Goal: Information Seeking & Learning: Learn about a topic

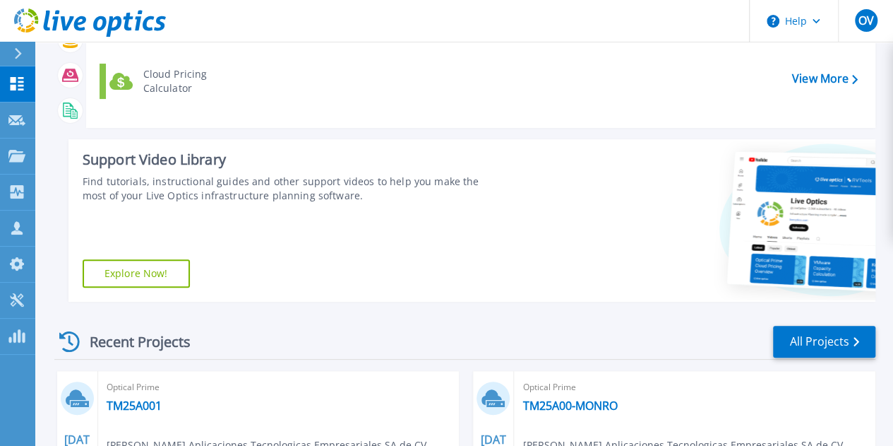
scroll to position [315, 0]
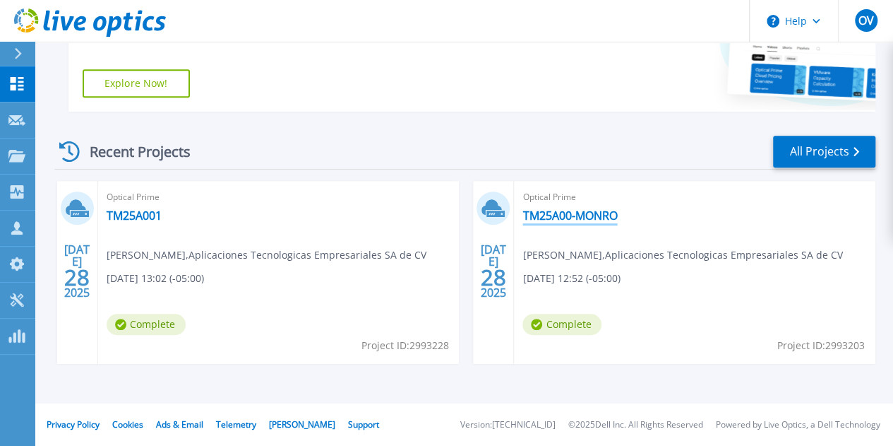
click at [523, 218] on link "TM25A00-MONRO" at bounding box center [570, 215] width 95 height 14
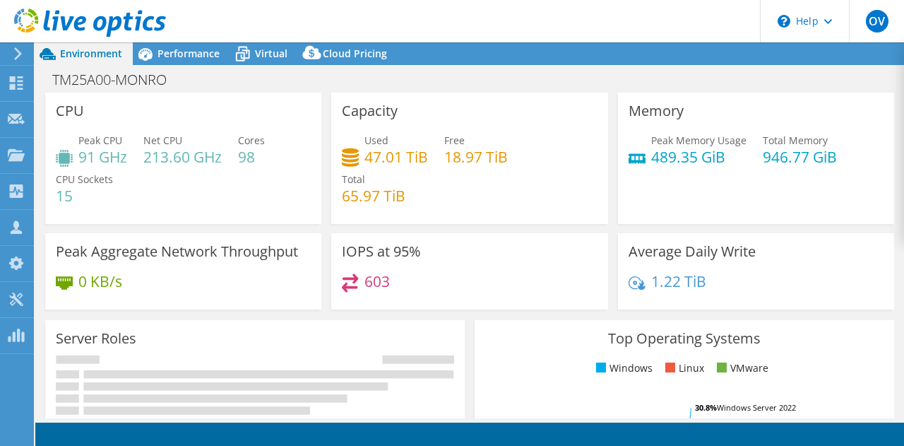
select select "USD"
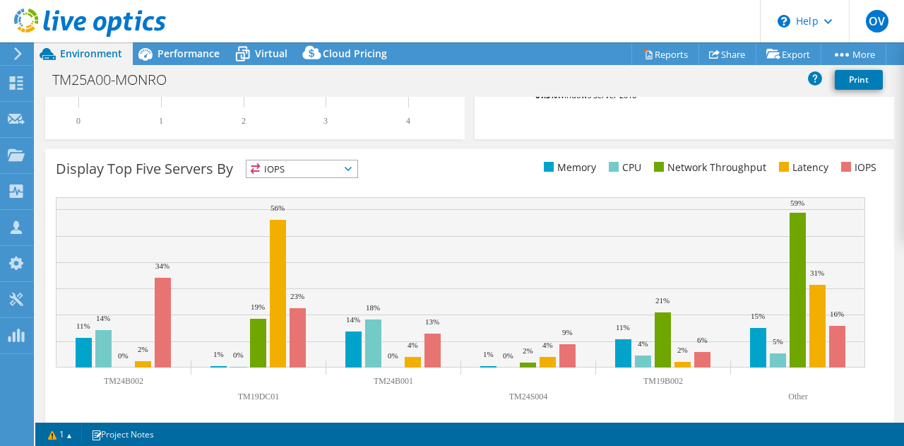
scroll to position [535, 0]
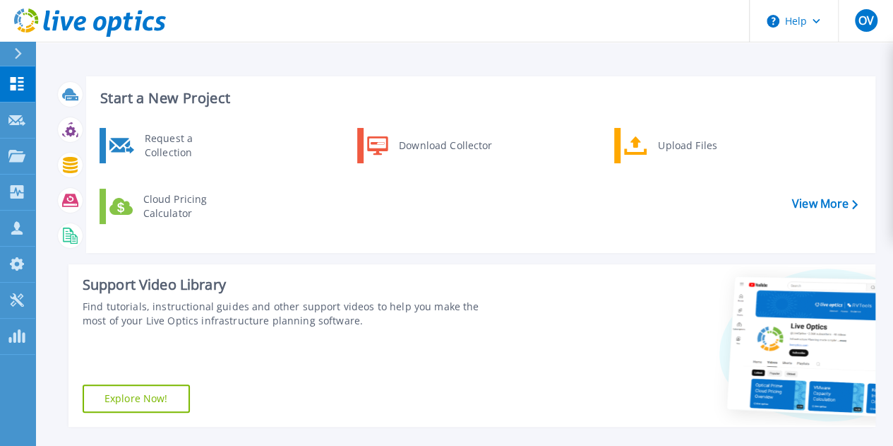
scroll to position [315, 0]
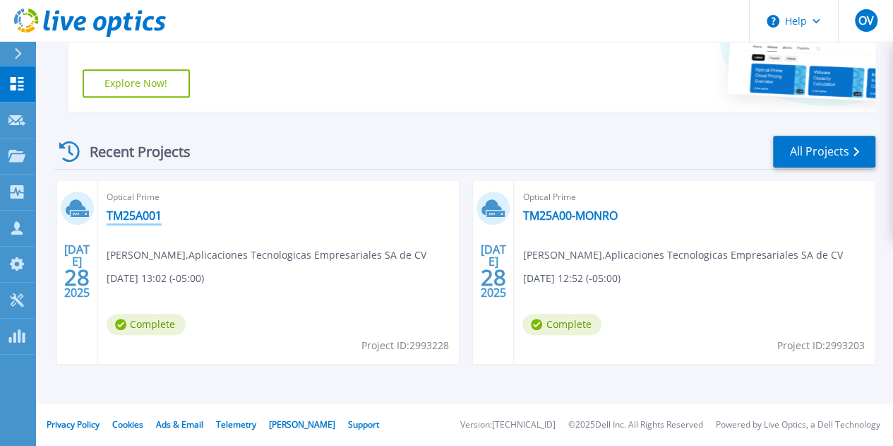
click at [145, 214] on link "TM25A001" at bounding box center [134, 215] width 55 height 14
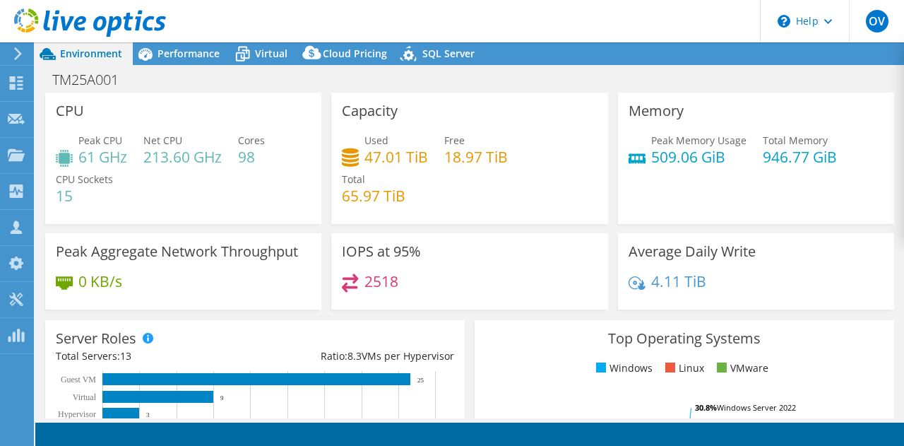
select select "USD"
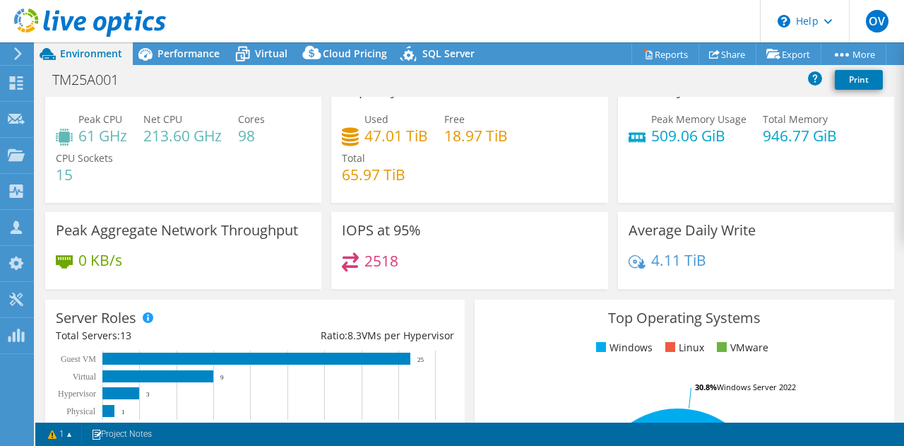
scroll to position [34, 0]
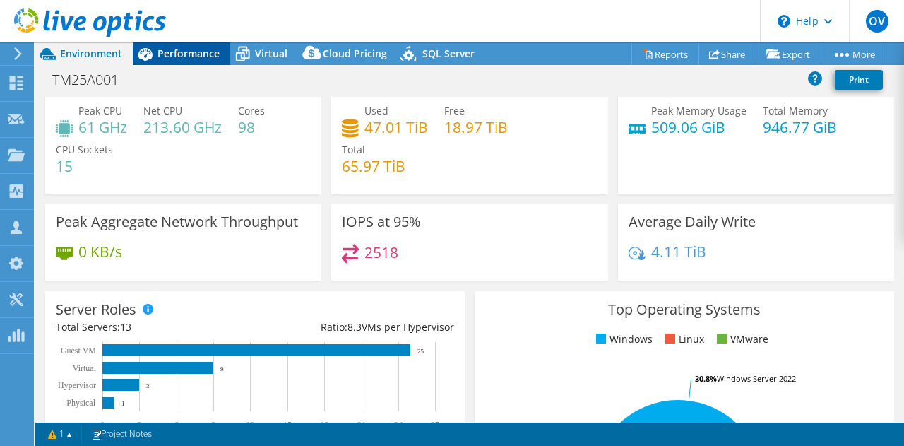
click at [179, 51] on span "Performance" at bounding box center [188, 53] width 62 height 13
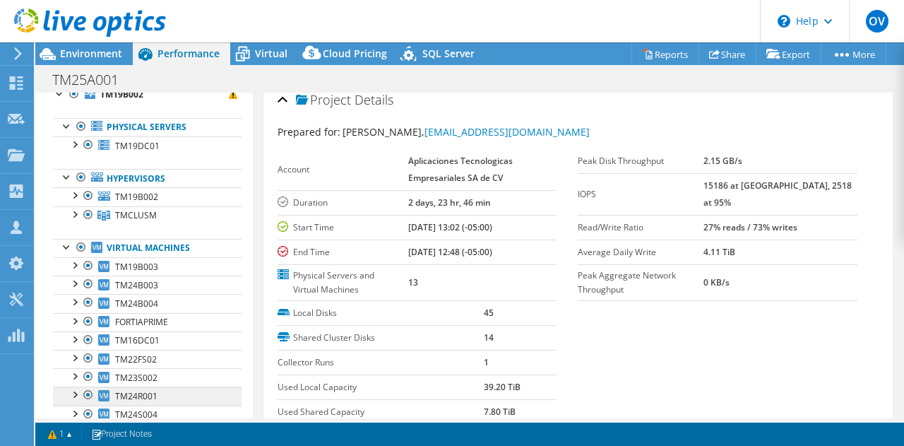
scroll to position [0, 0]
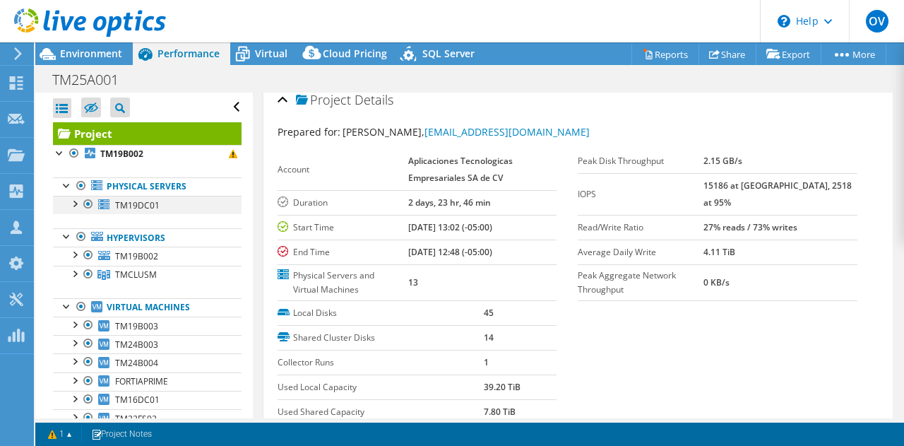
click at [74, 202] on div at bounding box center [74, 203] width 14 height 14
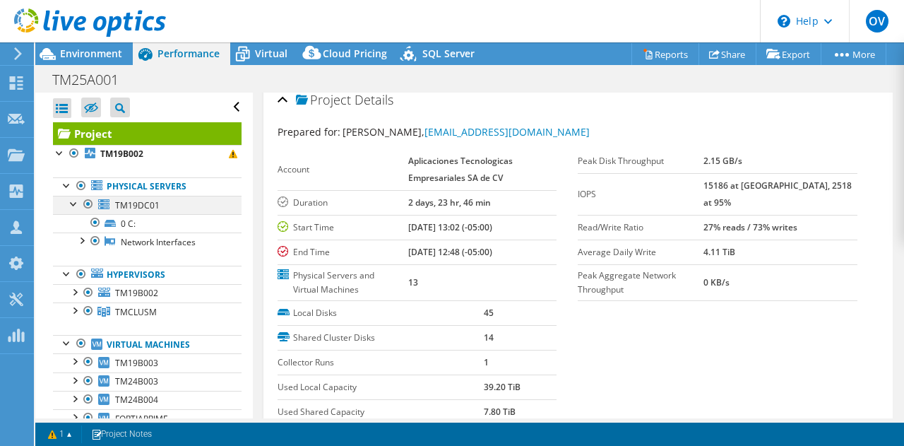
click at [75, 203] on div at bounding box center [74, 203] width 14 height 14
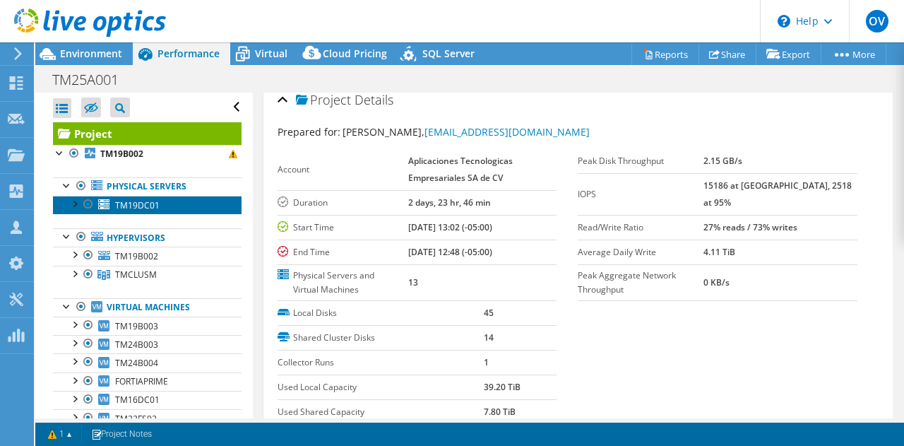
click at [148, 203] on span "TM19DC01" at bounding box center [137, 205] width 44 height 12
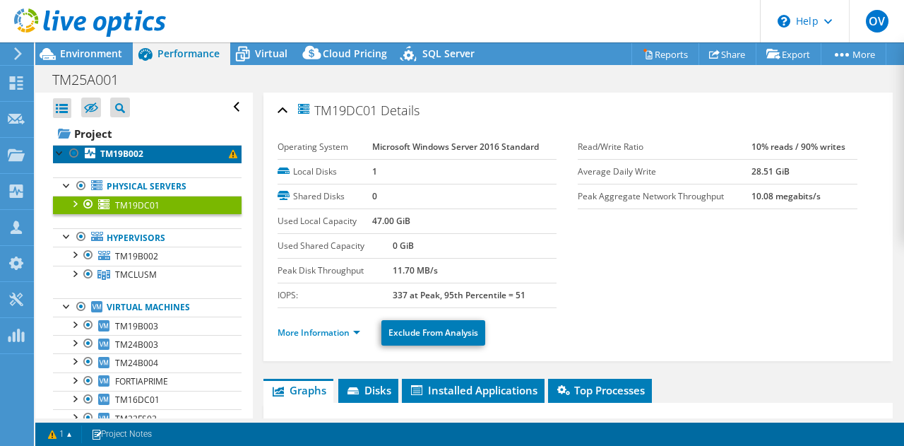
click at [124, 154] on b "TM19B002" at bounding box center [121, 154] width 43 height 12
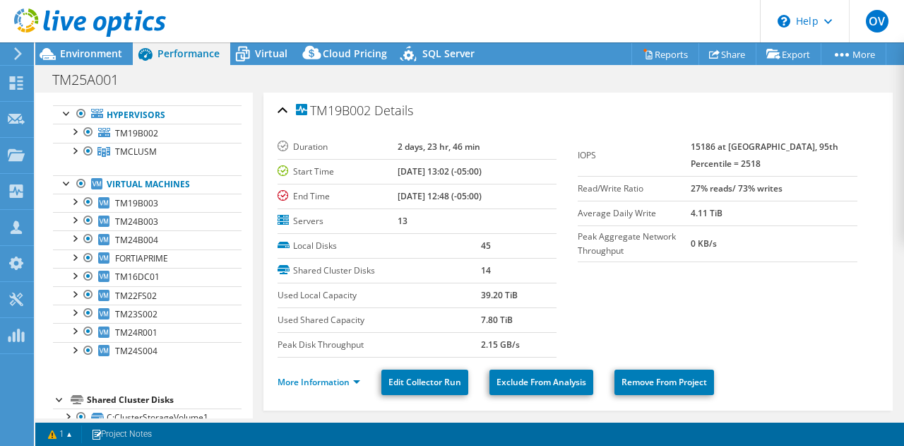
scroll to position [114, 0]
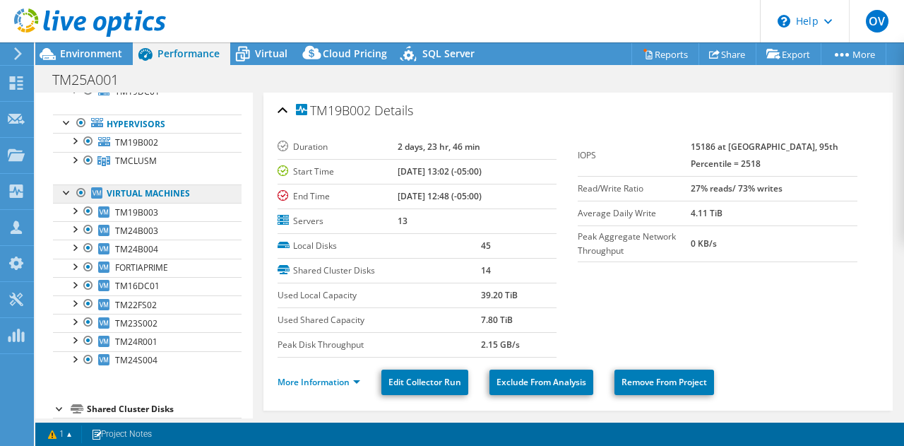
click at [131, 191] on link "Virtual Machines" at bounding box center [147, 193] width 189 height 18
click at [138, 193] on link "Virtual Machines" at bounding box center [147, 193] width 189 height 18
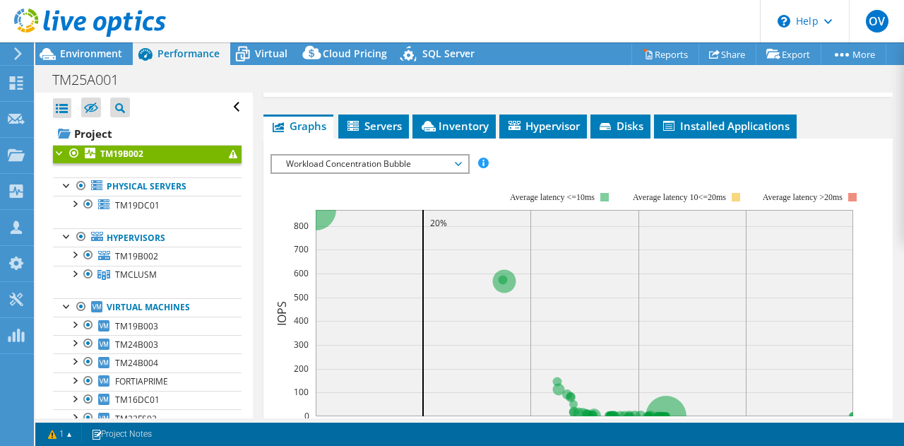
scroll to position [345, 0]
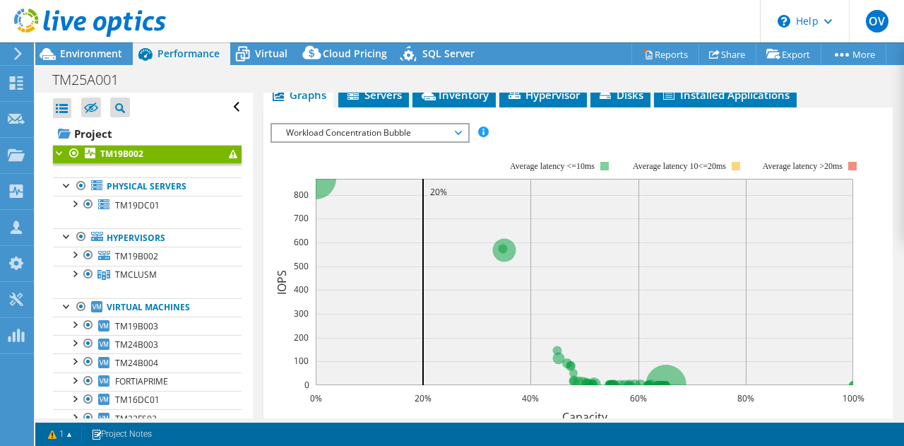
click at [451, 126] on span "Workload Concentration Bubble" at bounding box center [369, 132] width 181 height 17
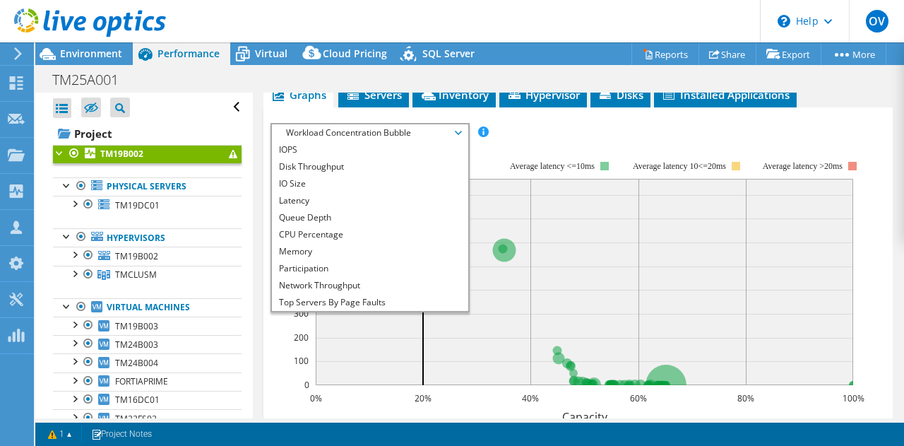
click at [504, 135] on div "IOPS Disk Throughput IO Size Latency Queue Depth CPU Percentage Memory Page Fau…" at bounding box center [578, 132] width 616 height 19
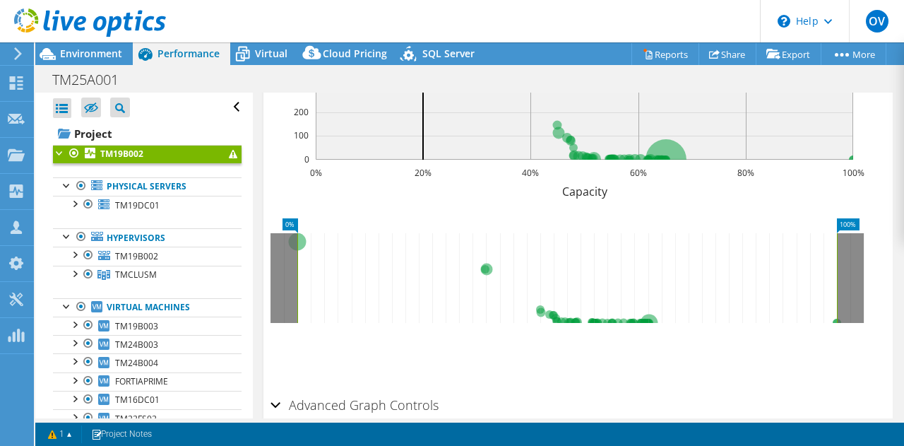
scroll to position [636, 0]
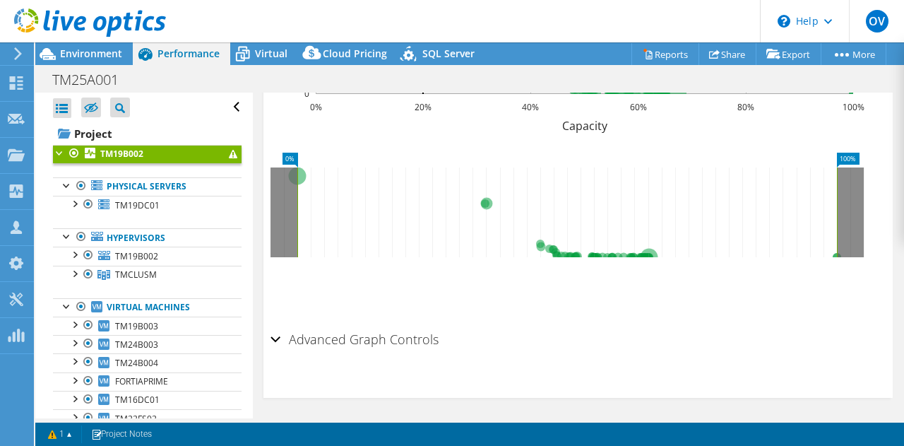
click at [378, 338] on h2 "Advanced Graph Controls" at bounding box center [354, 339] width 168 height 28
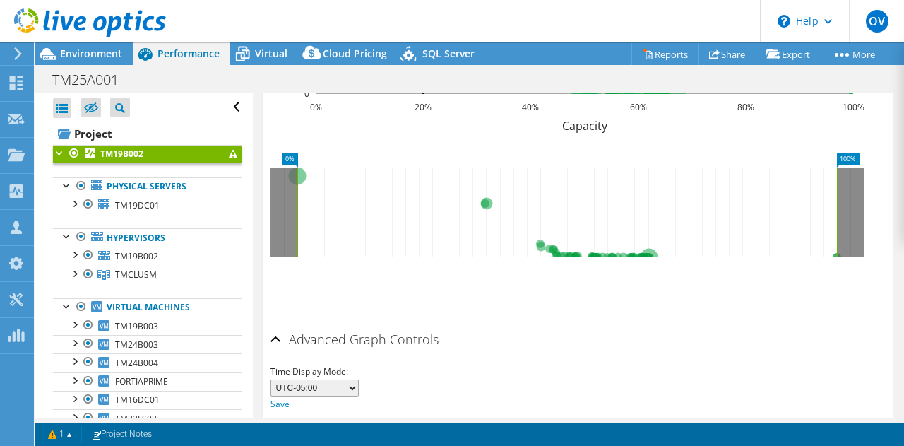
scroll to position [691, 0]
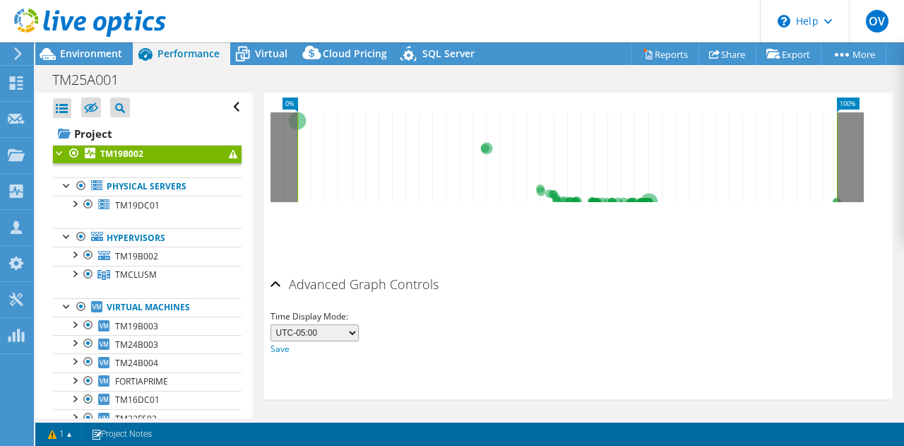
click at [374, 283] on h2 "Advanced Graph Controls" at bounding box center [354, 284] width 168 height 28
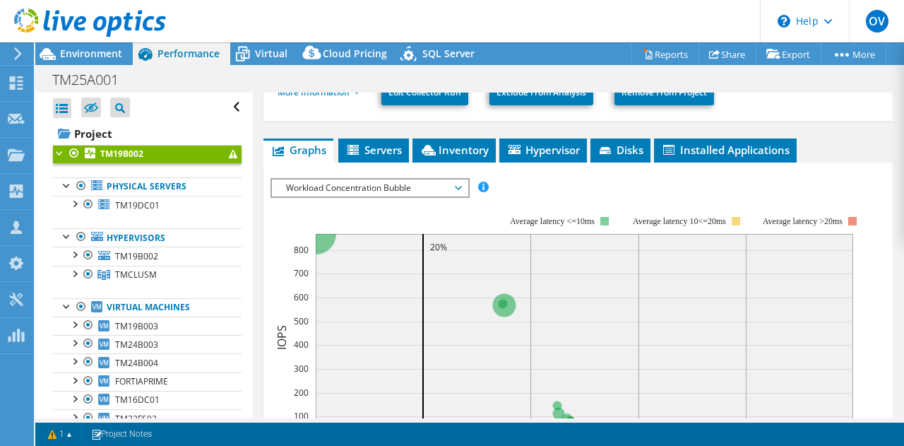
scroll to position [282, 0]
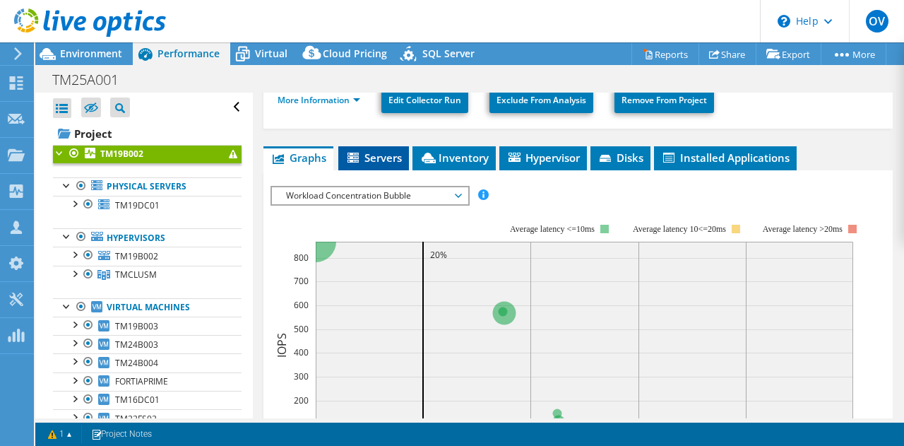
click at [376, 150] on span "Servers" at bounding box center [373, 157] width 56 height 14
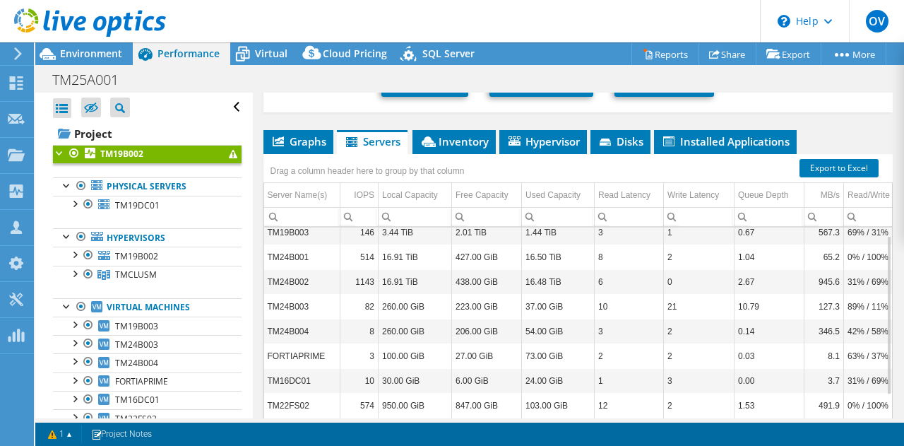
scroll to position [11, 0]
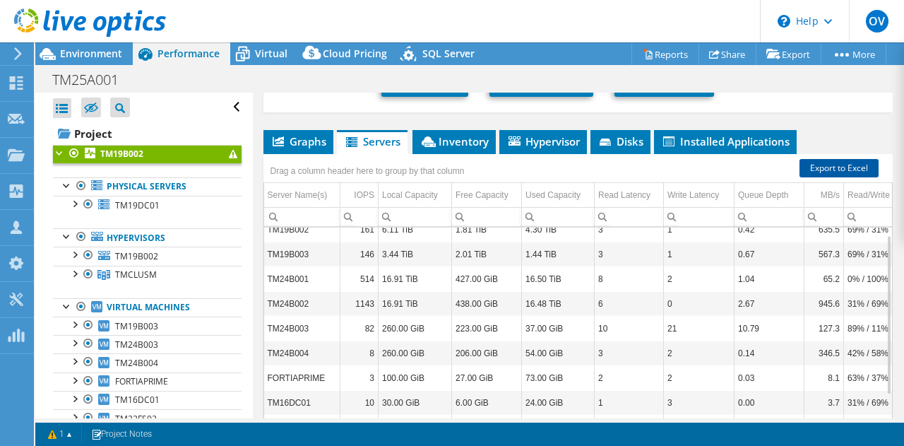
click at [845, 165] on link "Export to Excel" at bounding box center [838, 168] width 79 height 18
click at [465, 130] on li "Inventory" at bounding box center [453, 142] width 83 height 24
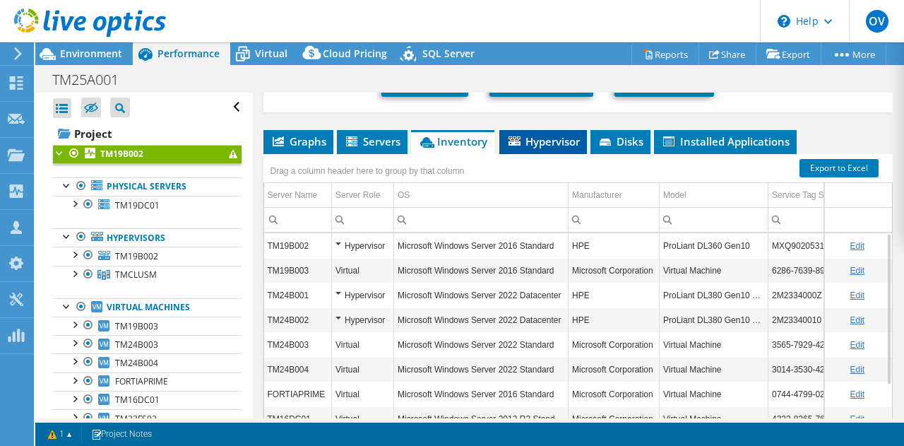
click at [549, 141] on span "Hypervisor" at bounding box center [542, 141] width 73 height 14
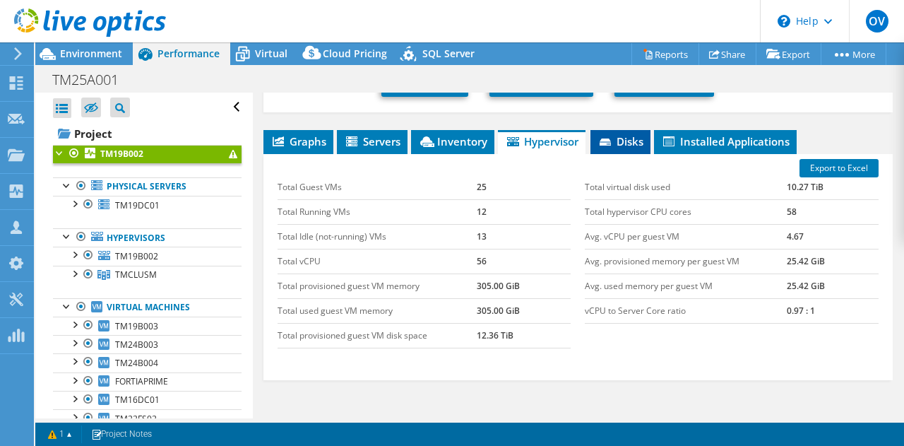
click at [628, 136] on span "Disks" at bounding box center [620, 141] width 46 height 14
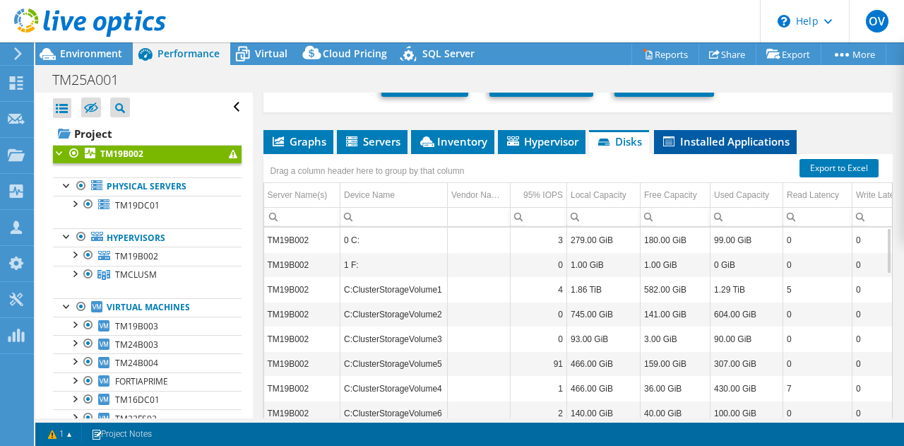
click at [715, 138] on span "Installed Applications" at bounding box center [725, 141] width 129 height 14
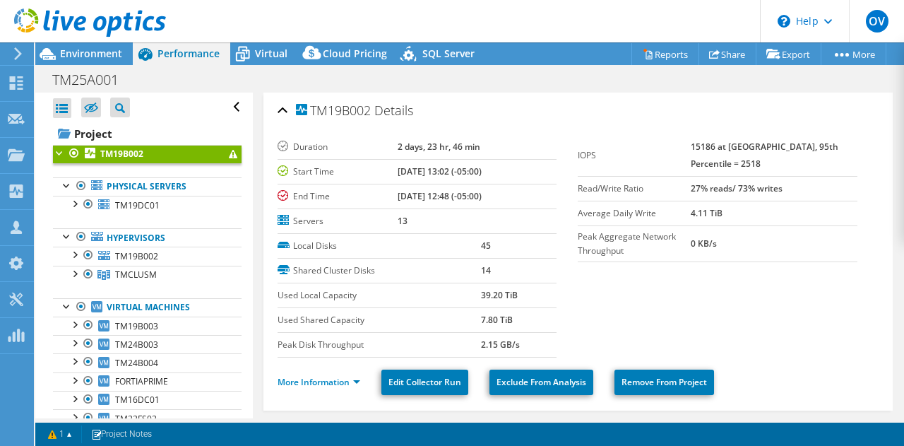
scroll to position [2911, 0]
